Goal: Entertainment & Leisure: Consume media (video, audio)

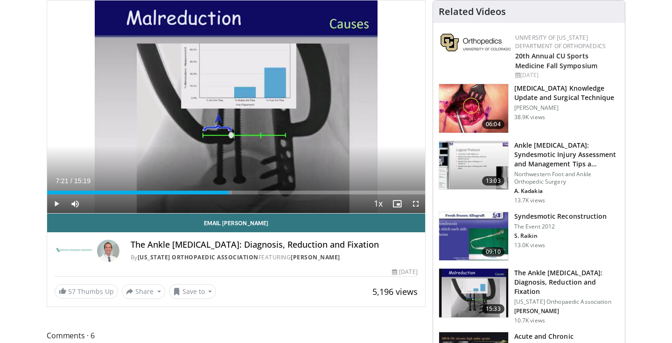
click at [475, 148] on img at bounding box center [473, 165] width 69 height 49
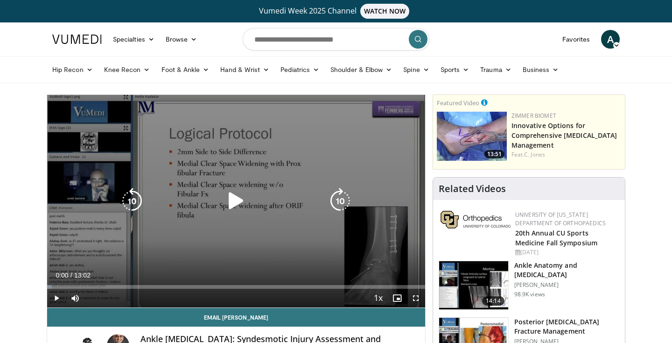
click at [245, 175] on div "10 seconds Tap to unmute" at bounding box center [236, 201] width 378 height 212
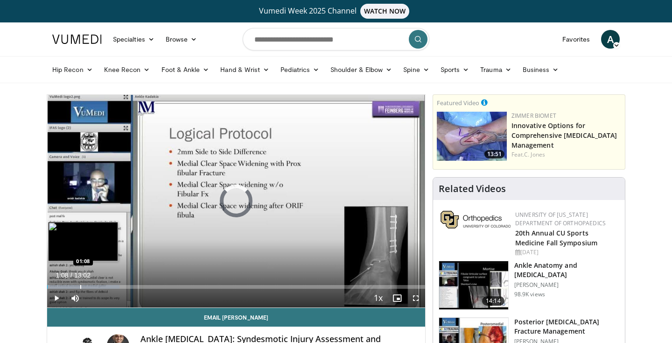
click at [80, 282] on div "Loaded : 19.16% 01:08 01:08" at bounding box center [236, 284] width 378 height 9
click at [93, 287] on div "Progress Bar" at bounding box center [93, 287] width 1 height 4
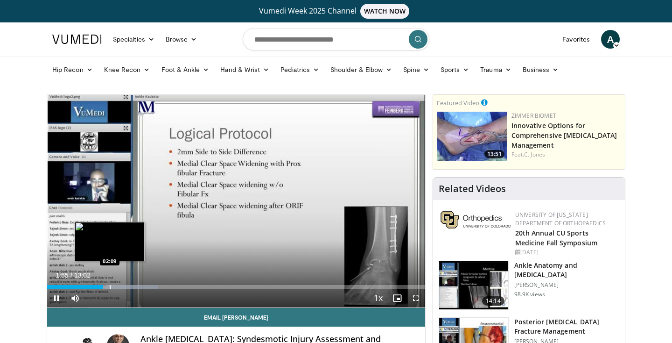
click at [110, 285] on div "Progress Bar" at bounding box center [110, 287] width 1 height 4
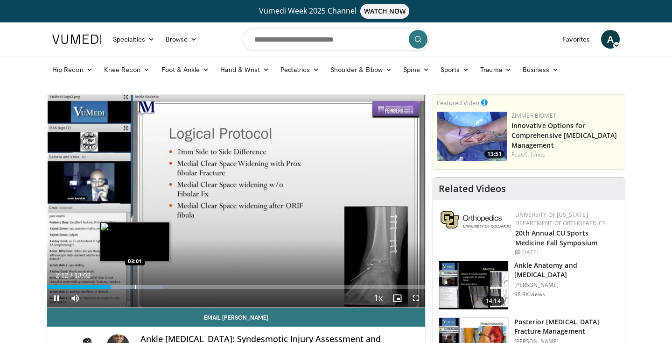
click at [135, 285] on div "Progress Bar" at bounding box center [135, 287] width 1 height 4
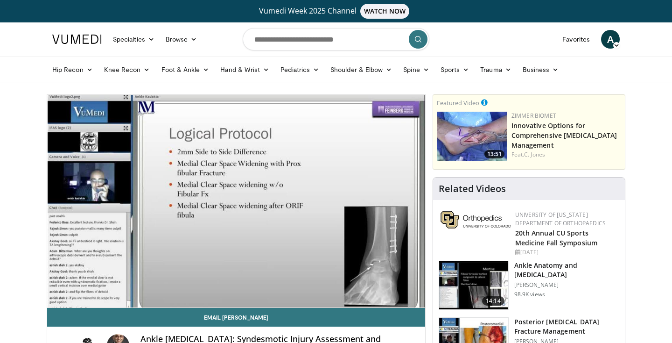
click at [125, 286] on video-js "**********" at bounding box center [236, 201] width 378 height 213
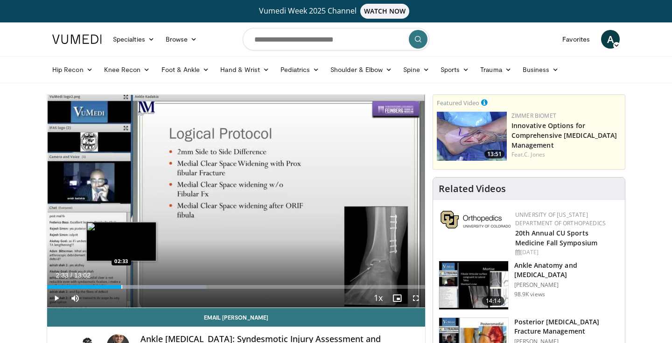
click at [121, 287] on div "Progress Bar" at bounding box center [121, 287] width 1 height 4
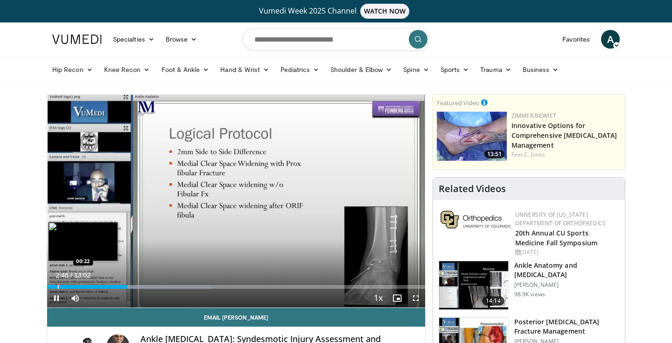
click at [58, 285] on div "Progress Bar" at bounding box center [58, 287] width 1 height 4
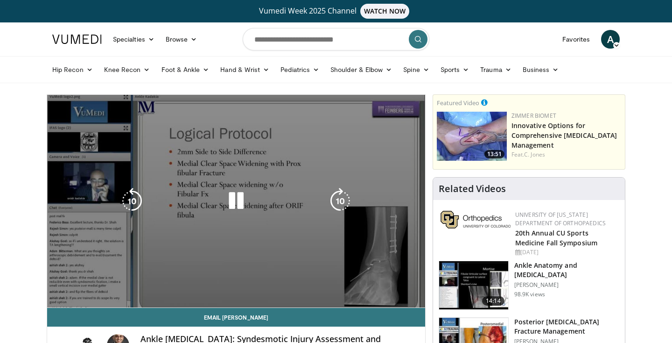
click at [71, 287] on video-js "**********" at bounding box center [236, 201] width 378 height 213
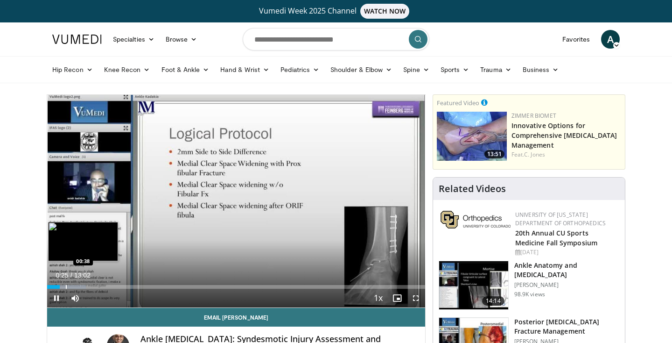
click at [66, 286] on div "Progress Bar" at bounding box center [66, 287] width 1 height 4
click at [77, 287] on div "Progress Bar" at bounding box center [77, 287] width 1 height 4
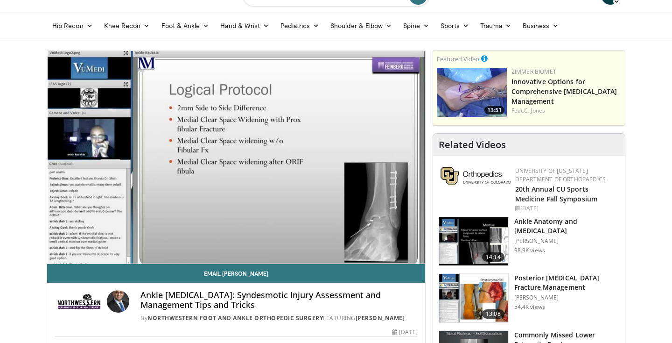
scroll to position [47, 0]
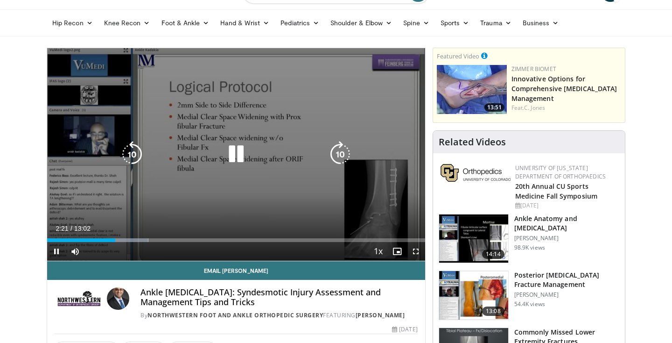
click at [233, 152] on icon "Video Player" at bounding box center [236, 154] width 26 height 26
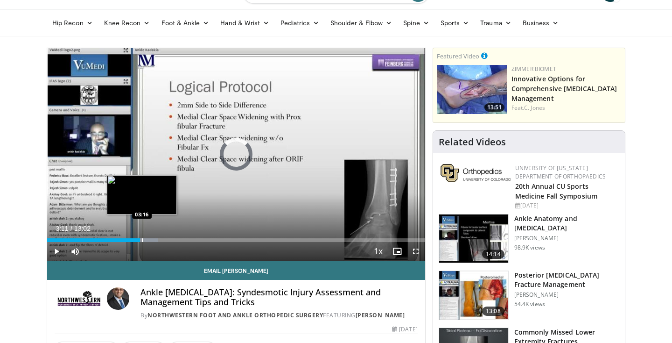
click at [142, 239] on div "Progress Bar" at bounding box center [142, 240] width 1 height 4
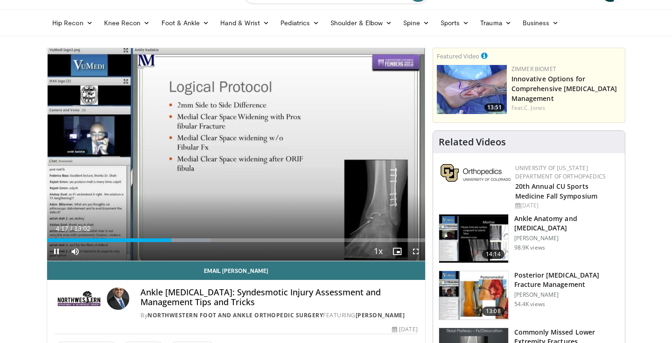
click at [51, 251] on span "Video Player" at bounding box center [56, 251] width 19 height 19
click at [56, 249] on span "Video Player" at bounding box center [56, 251] width 19 height 19
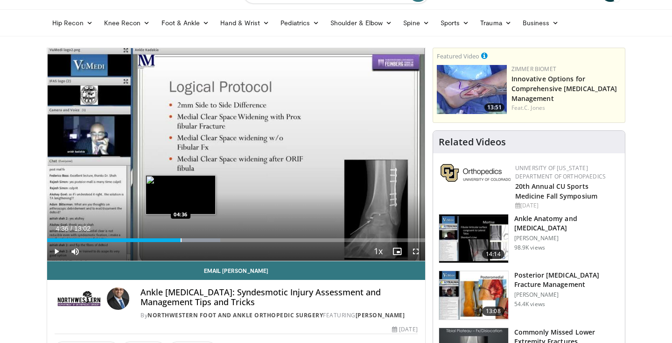
click at [181, 240] on div "Progress Bar" at bounding box center [181, 240] width 1 height 4
click at [199, 240] on div "Progress Bar" at bounding box center [199, 240] width 83 height 4
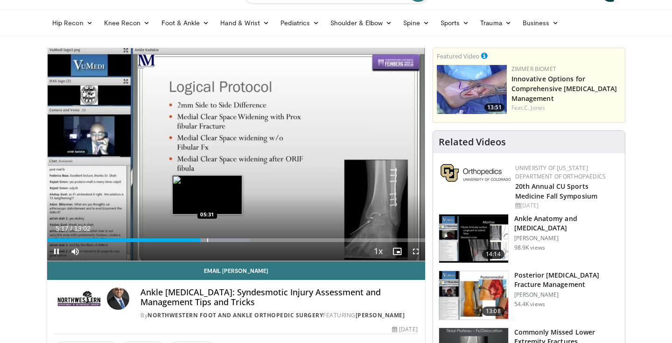
click at [207, 240] on div "Progress Bar" at bounding box center [207, 240] width 1 height 4
click at [217, 240] on div "Progress Bar" at bounding box center [217, 240] width 1 height 4
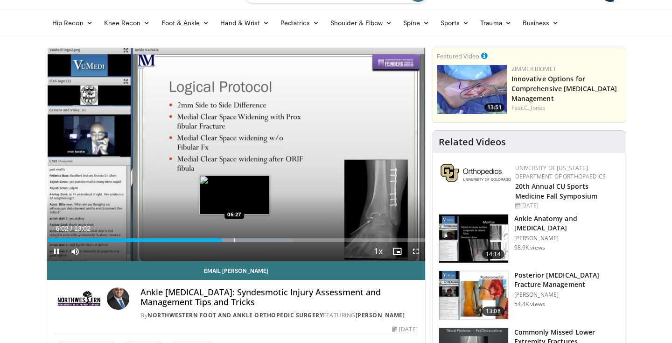
click at [234, 240] on div "Progress Bar" at bounding box center [234, 240] width 1 height 4
click at [241, 239] on div "Progress Bar" at bounding box center [241, 240] width 1 height 4
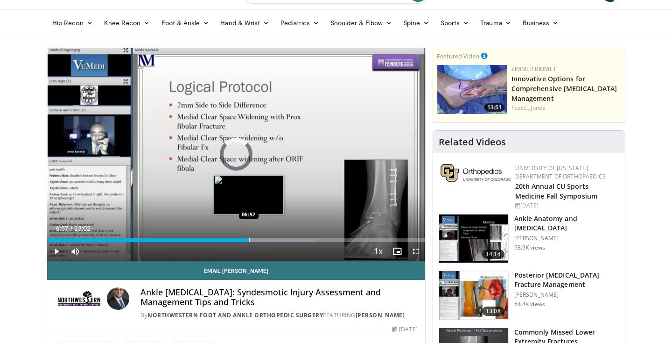
click at [249, 240] on div "Progress Bar" at bounding box center [249, 240] width 1 height 4
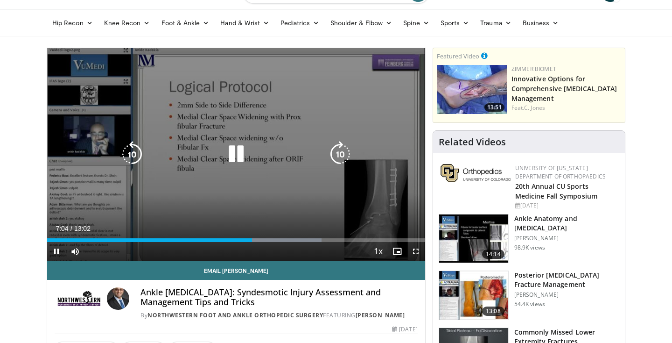
click at [241, 155] on icon "Video Player" at bounding box center [236, 154] width 26 height 26
click at [285, 116] on div "10 seconds Tap to unmute" at bounding box center [236, 154] width 378 height 212
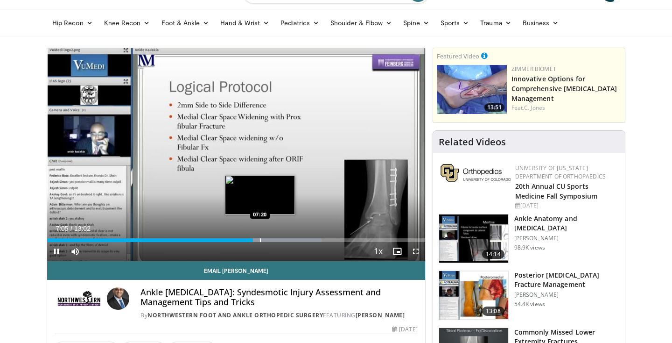
click at [259, 238] on div "Progress Bar" at bounding box center [275, 240] width 93 height 4
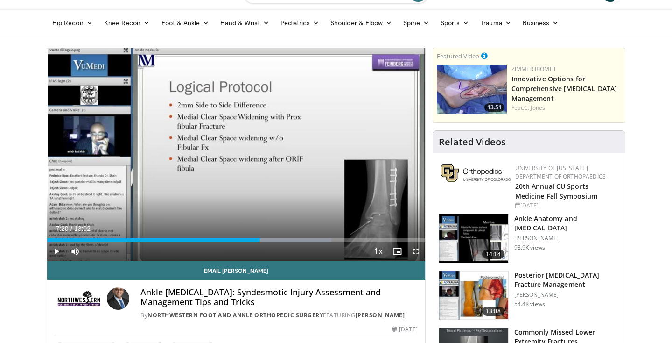
click at [268, 239] on div "Progress Bar" at bounding box center [268, 240] width 1 height 4
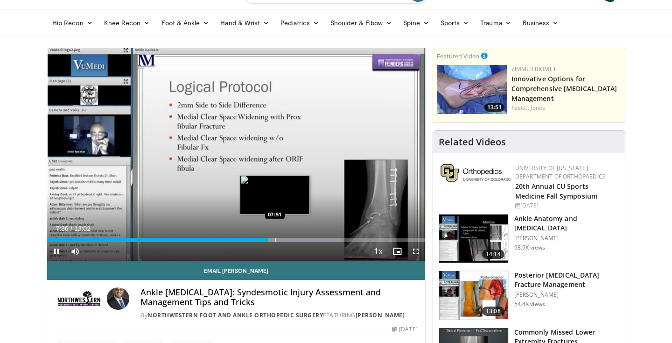
click at [275, 239] on div "Progress Bar" at bounding box center [275, 240] width 1 height 4
click at [283, 240] on div "Progress Bar" at bounding box center [283, 240] width 1 height 4
click at [290, 239] on div "Progress Bar" at bounding box center [290, 240] width 1 height 4
